Goal: Task Accomplishment & Management: Use online tool/utility

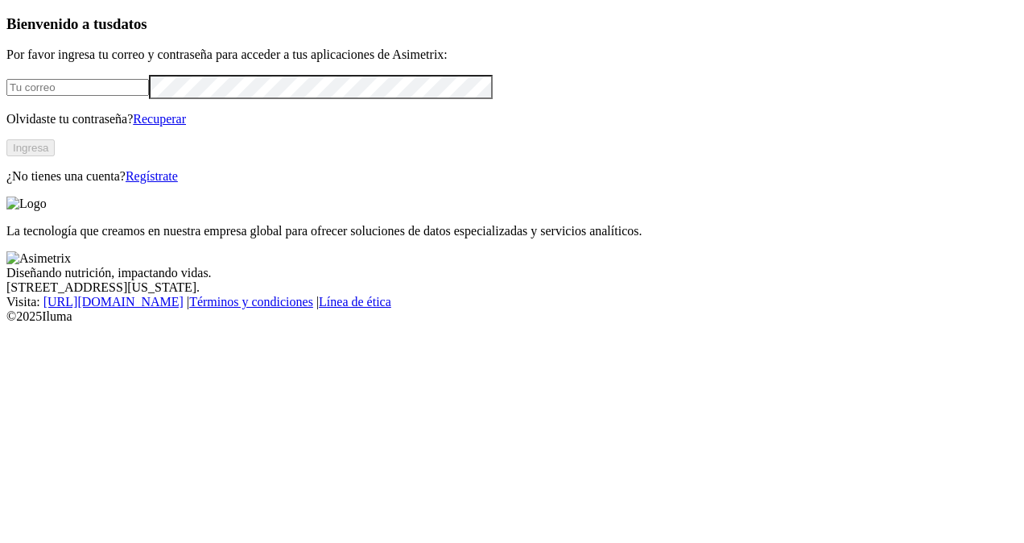
type input "edwin.manrique@premexcorp.com"
click at [55, 156] on button "Ingresa" at bounding box center [30, 147] width 48 height 17
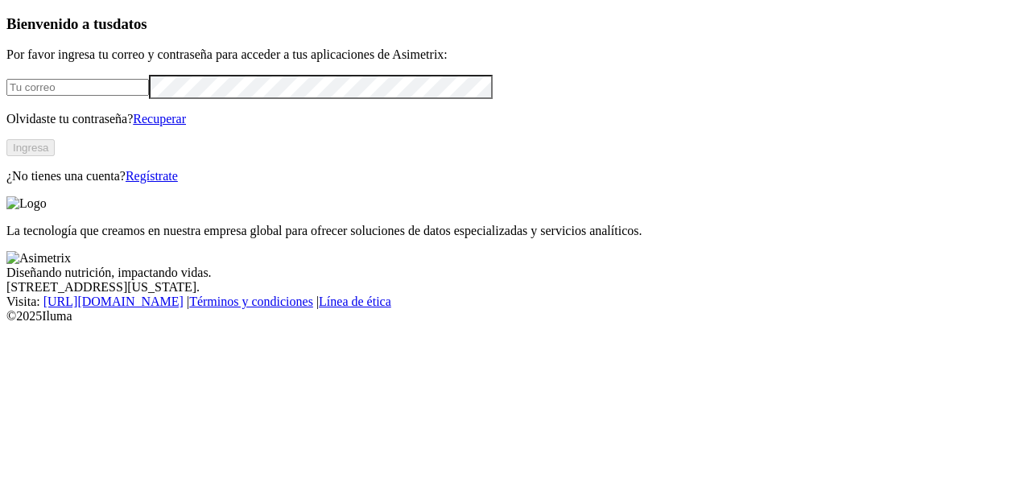
type input "[PERSON_NAME][EMAIL_ADDRESS][PERSON_NAME][DOMAIN_NAME]"
click at [55, 156] on button "Ingresa" at bounding box center [30, 147] width 48 height 17
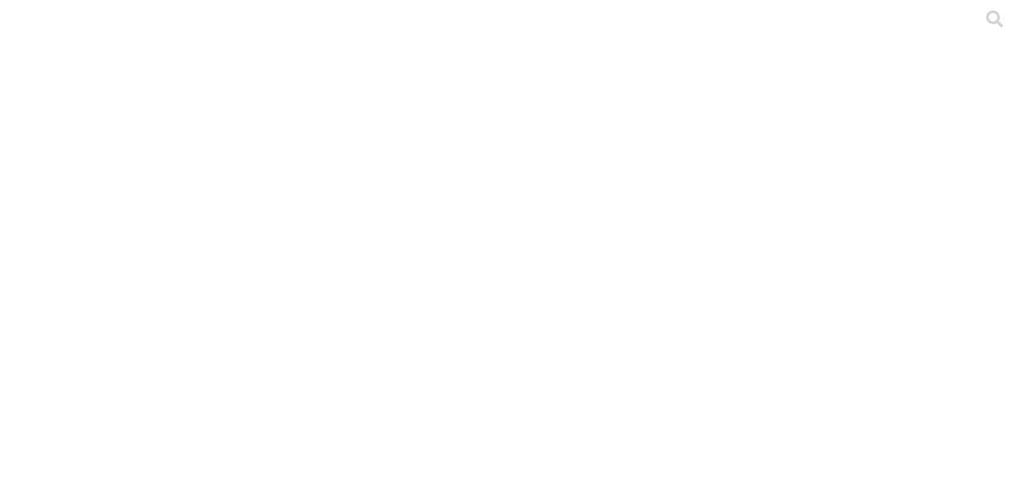
type input "ACTUALIZADO AGOSTO 20 DE 2025"
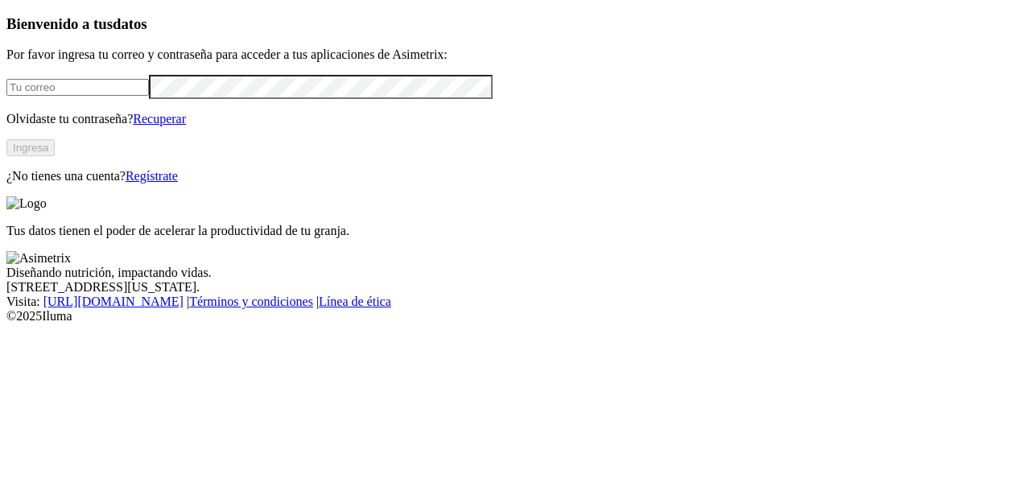
type input "[PERSON_NAME][EMAIL_ADDRESS][PERSON_NAME][DOMAIN_NAME]"
click at [55, 156] on button "Ingresa" at bounding box center [30, 147] width 48 height 17
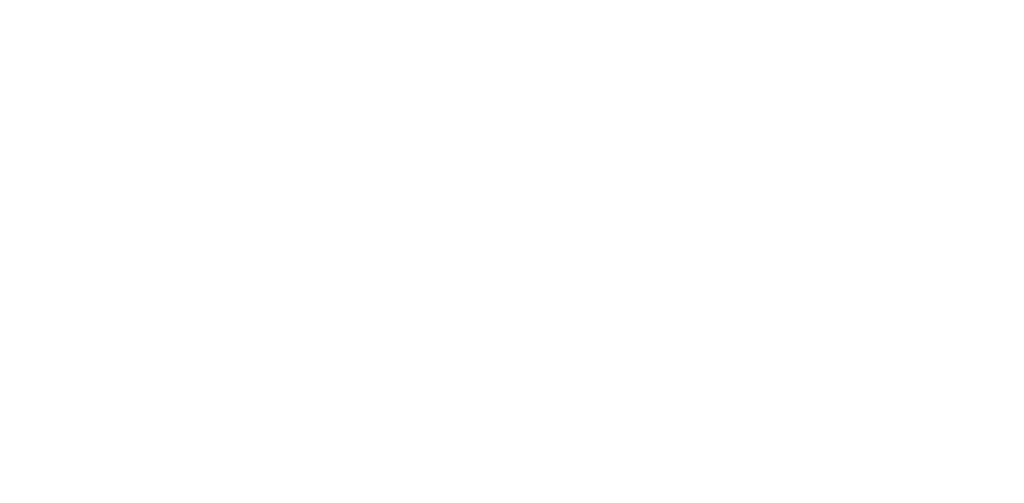
click at [190, 198] on div at bounding box center [518, 251] width 1024 height 503
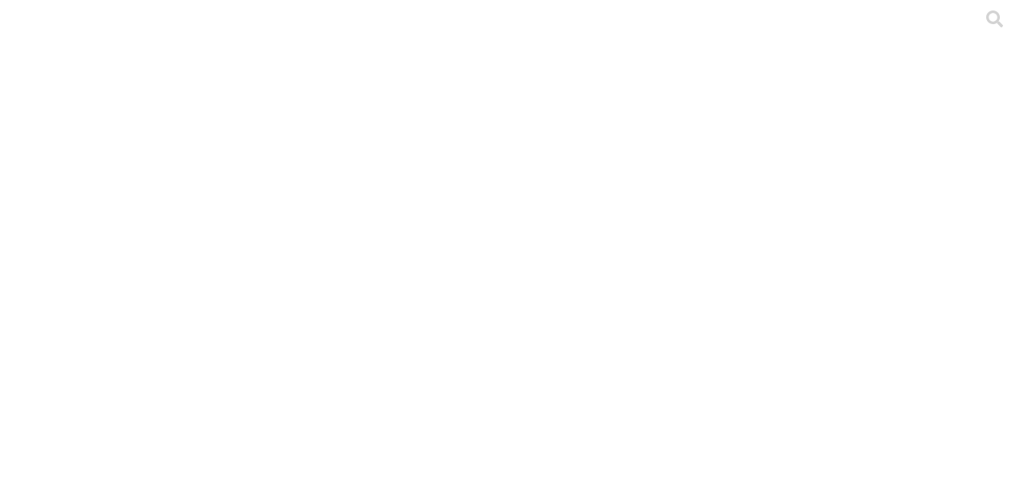
click at [212, 203] on div at bounding box center [518, 251] width 1024 height 503
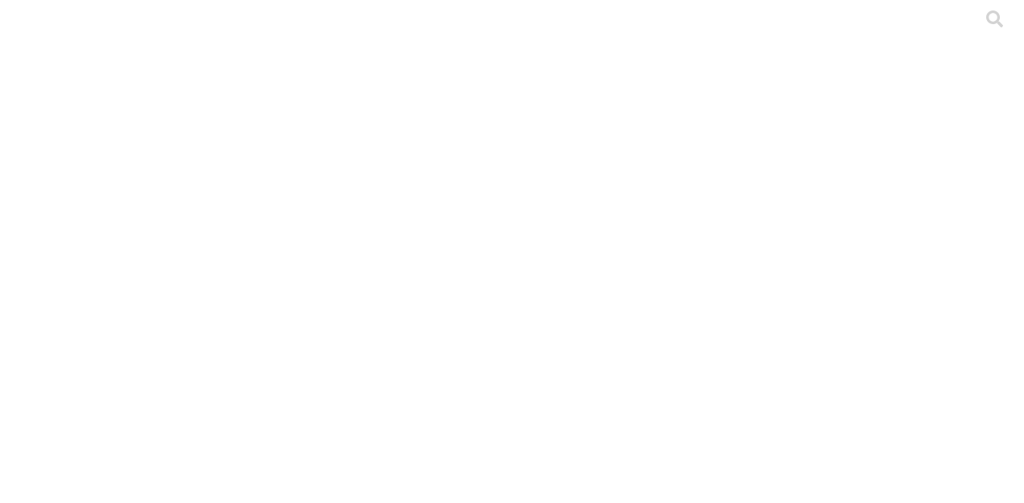
type input "ACTUALIZADO A JULIO 2025"
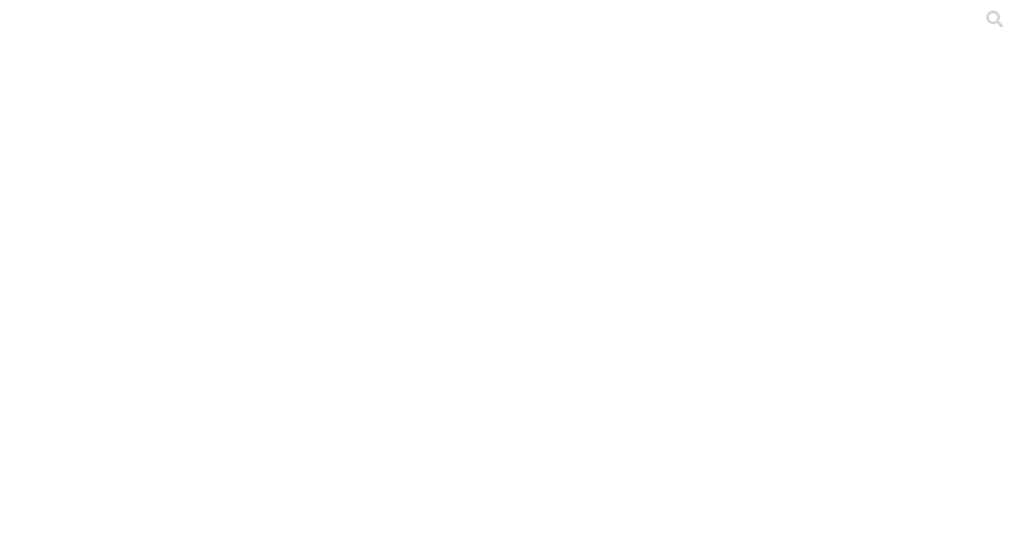
type input "ACTUALIZADO A AGO 2025"
